Goal: Information Seeking & Learning: Understand process/instructions

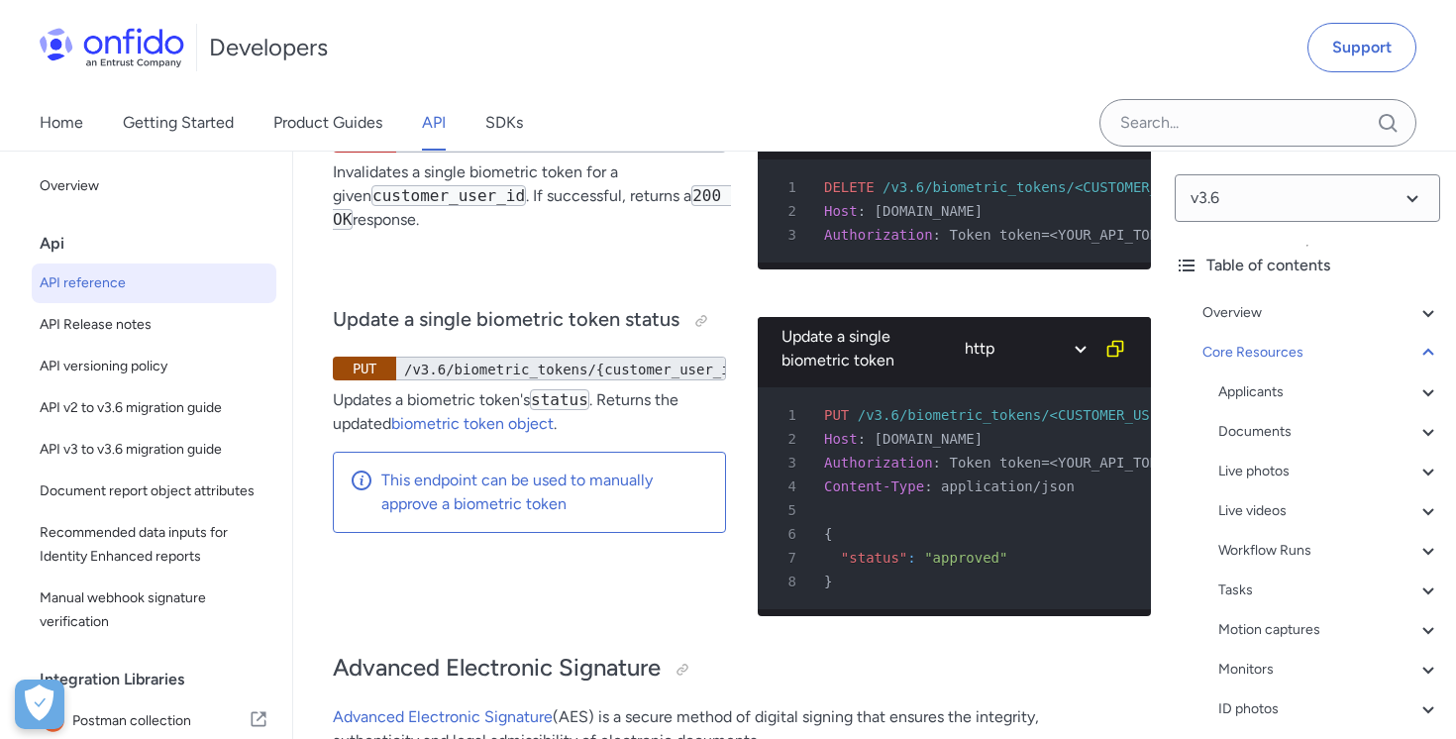
scroll to position [80525, 0]
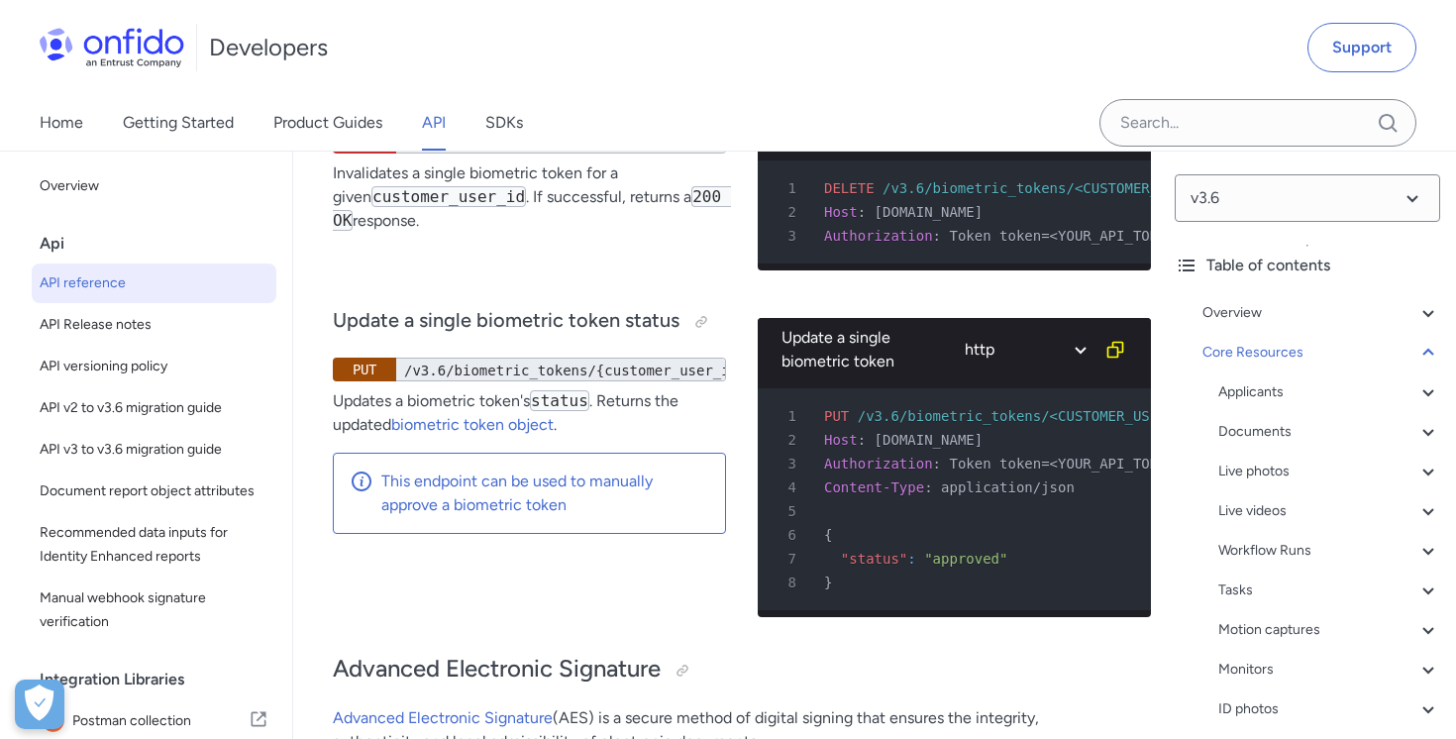
drag, startPoint x: 415, startPoint y: 401, endPoint x: 476, endPoint y: 444, distance: 74.7
drag, startPoint x: 416, startPoint y: 443, endPoint x: 534, endPoint y: 529, distance: 146.0
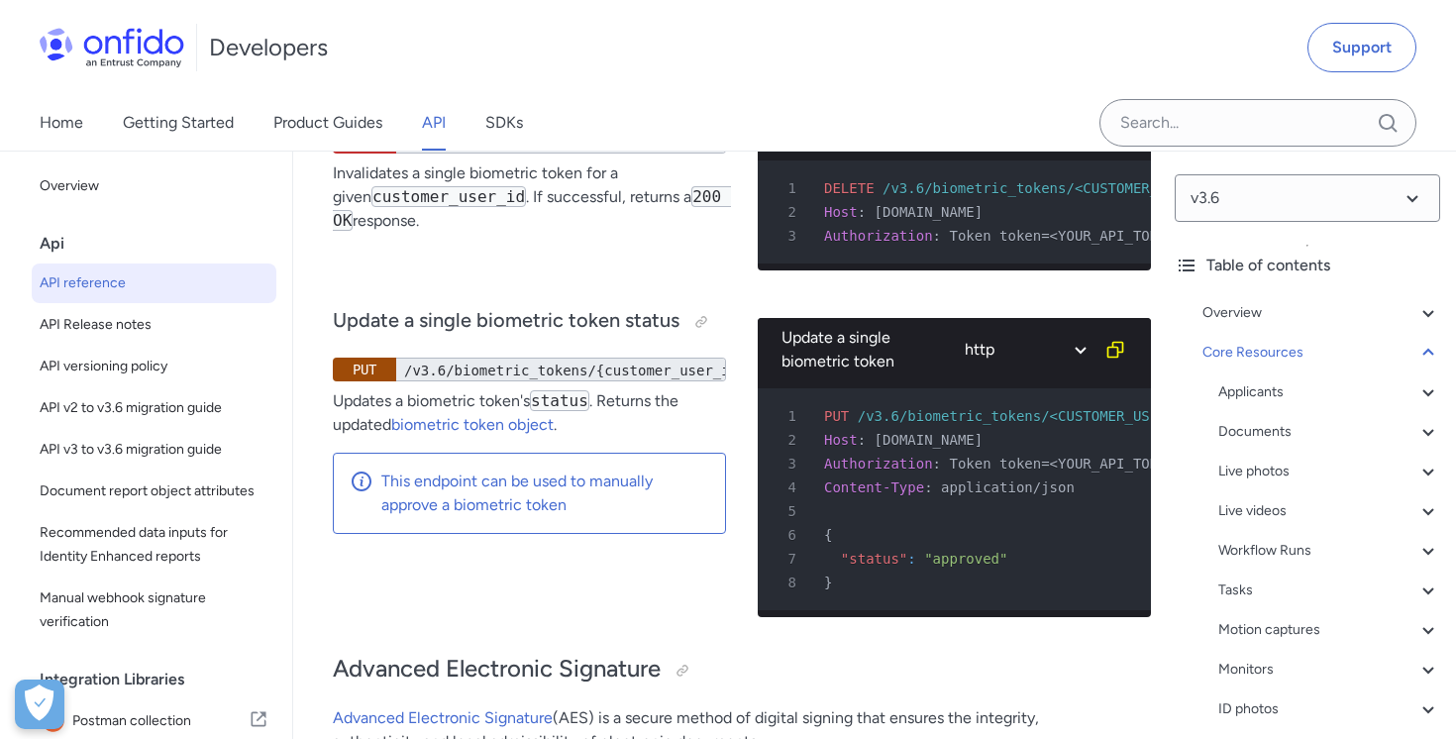
drag, startPoint x: 429, startPoint y: 502, endPoint x: 474, endPoint y: 573, distance: 84.6
